Goal: Task Accomplishment & Management: Use online tool/utility

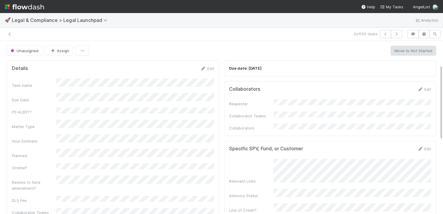
scroll to position [55, 0]
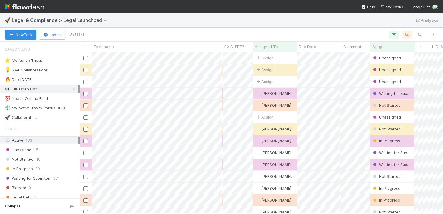
scroll to position [0, 0]
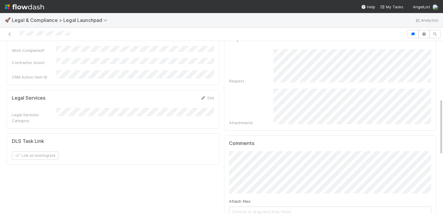
scroll to position [171, 0]
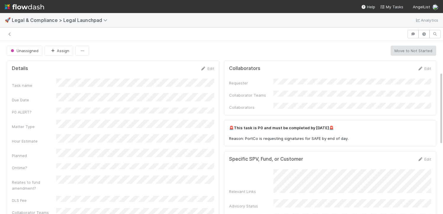
scroll to position [73, 0]
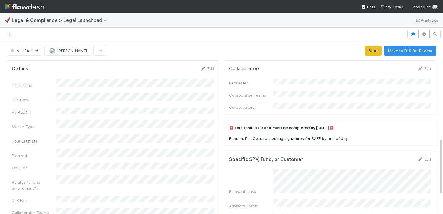
scroll to position [296, 0]
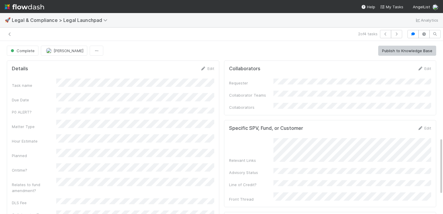
scroll to position [293, 0]
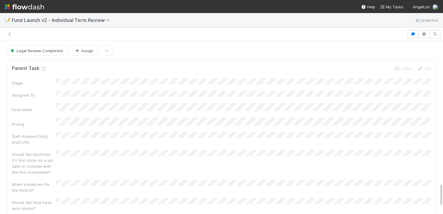
scroll to position [1036, 0]
